Goal: Information Seeking & Learning: Learn about a topic

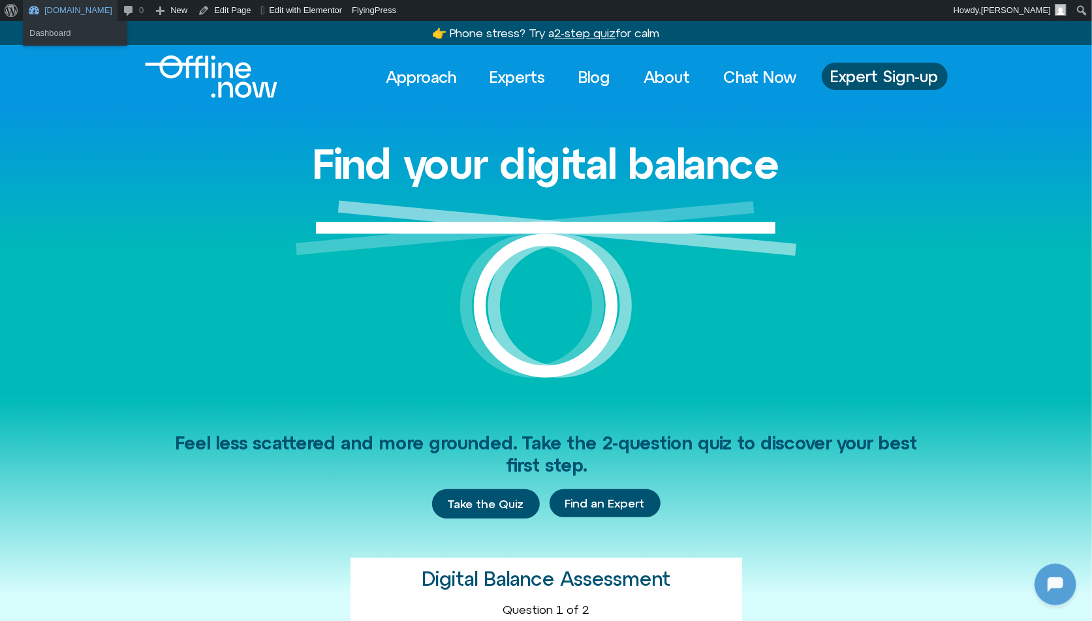
click at [71, 11] on link "[DOMAIN_NAME]" at bounding box center [70, 10] width 95 height 21
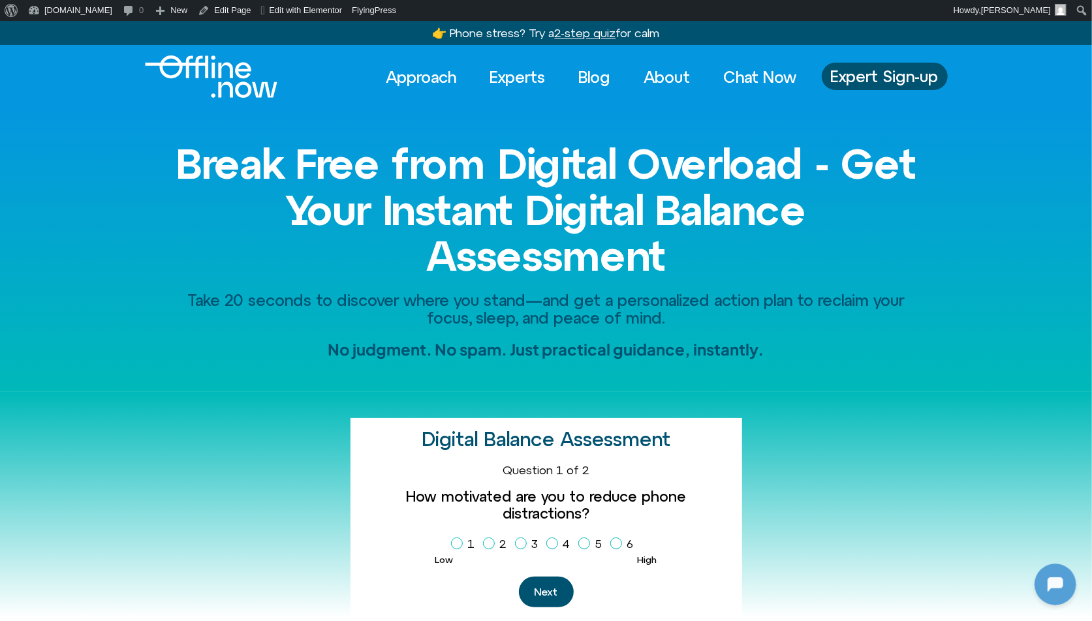
scroll to position [3, 0]
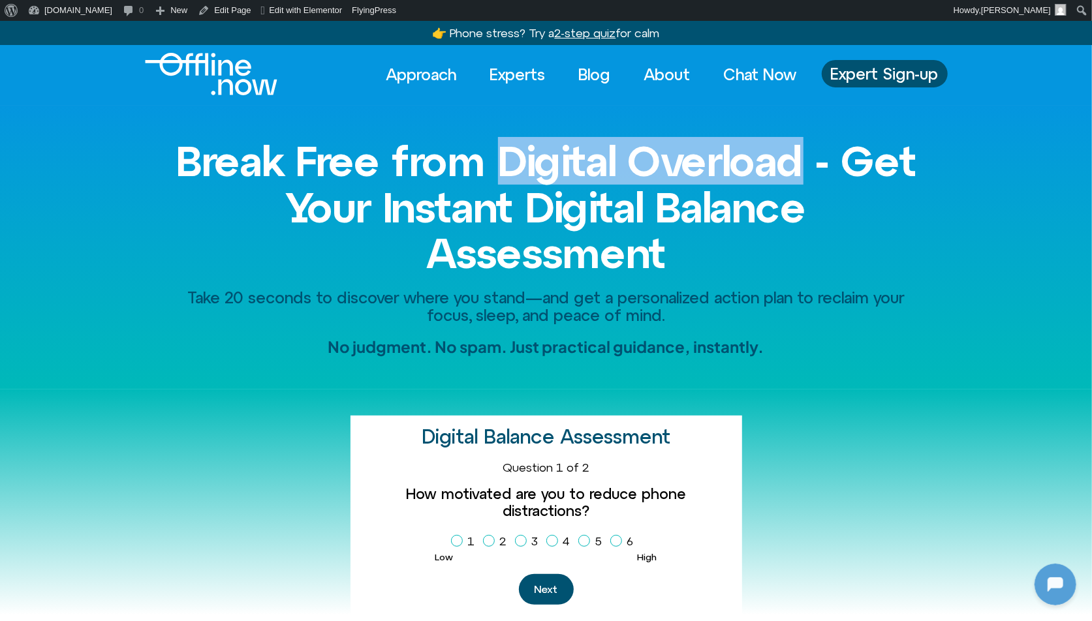
drag, startPoint x: 548, startPoint y: 153, endPoint x: 853, endPoint y: 153, distance: 304.9
click at [853, 153] on h1 "Break Free from Digital Overload - Get Your Instant Digital Balance Assessment" at bounding box center [546, 207] width 744 height 138
copy h1 "Digital Overload"
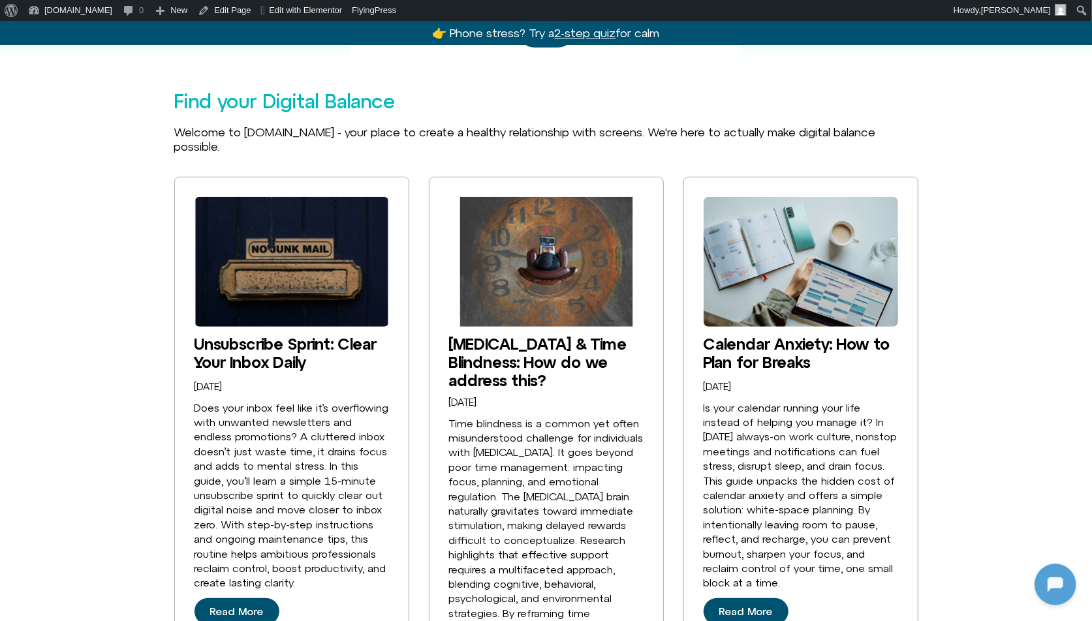
scroll to position [929, 0]
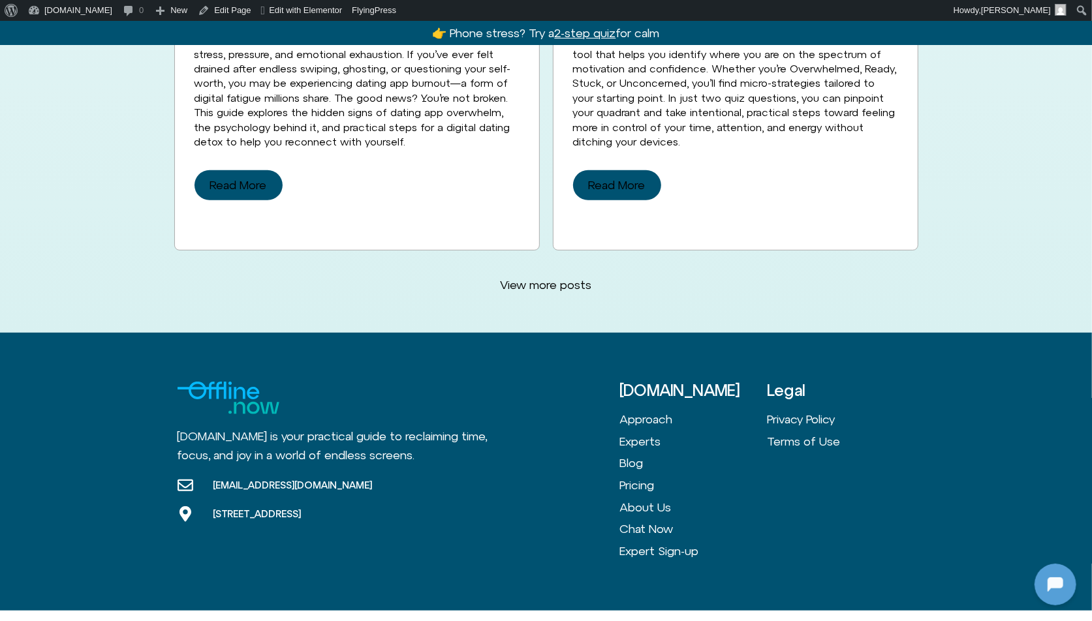
scroll to position [3535, 0]
